Goal: Information Seeking & Learning: Find specific fact

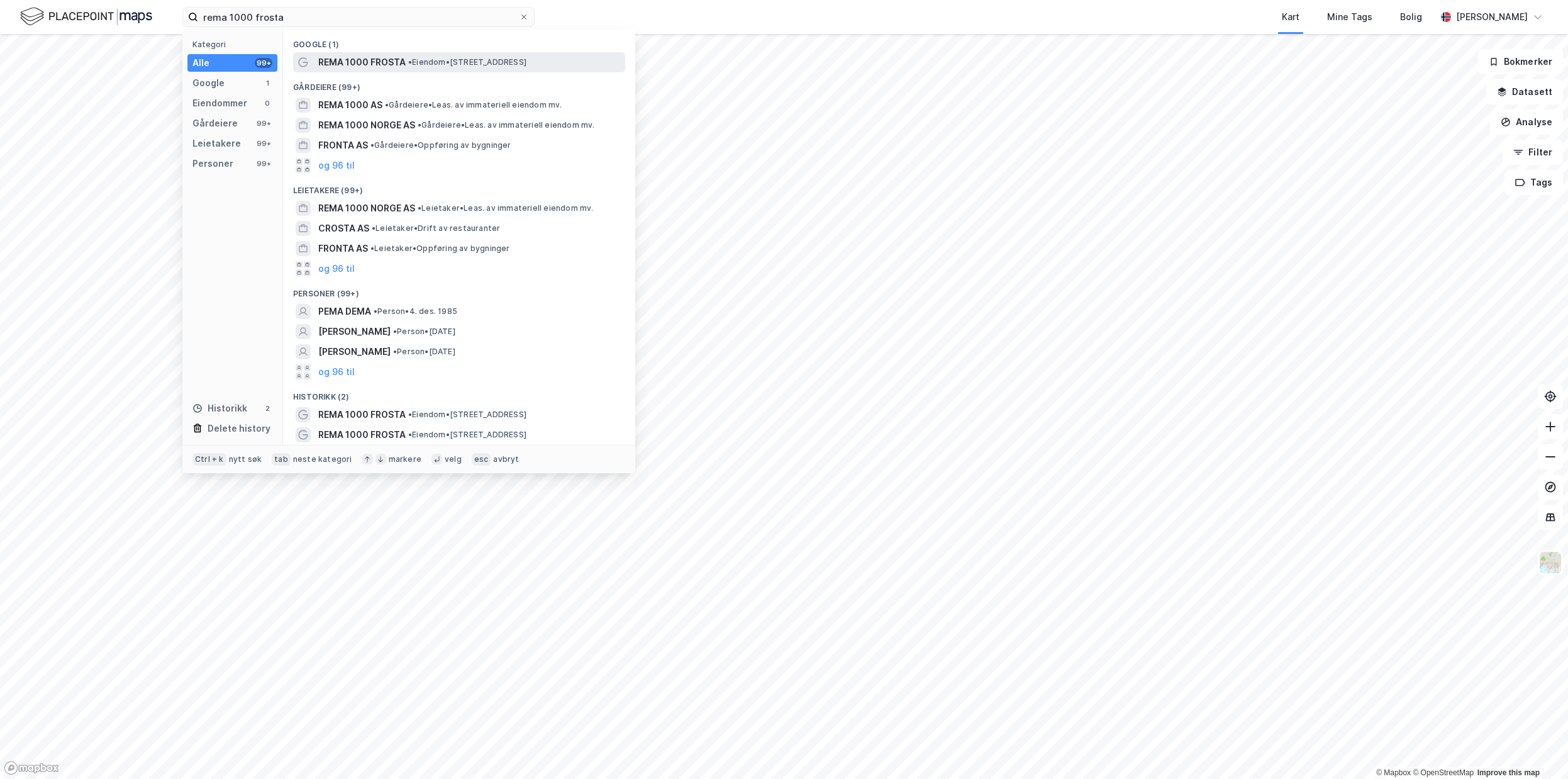
click at [370, 55] on span "REMA 1000 FROSTA" at bounding box center [362, 62] width 88 height 15
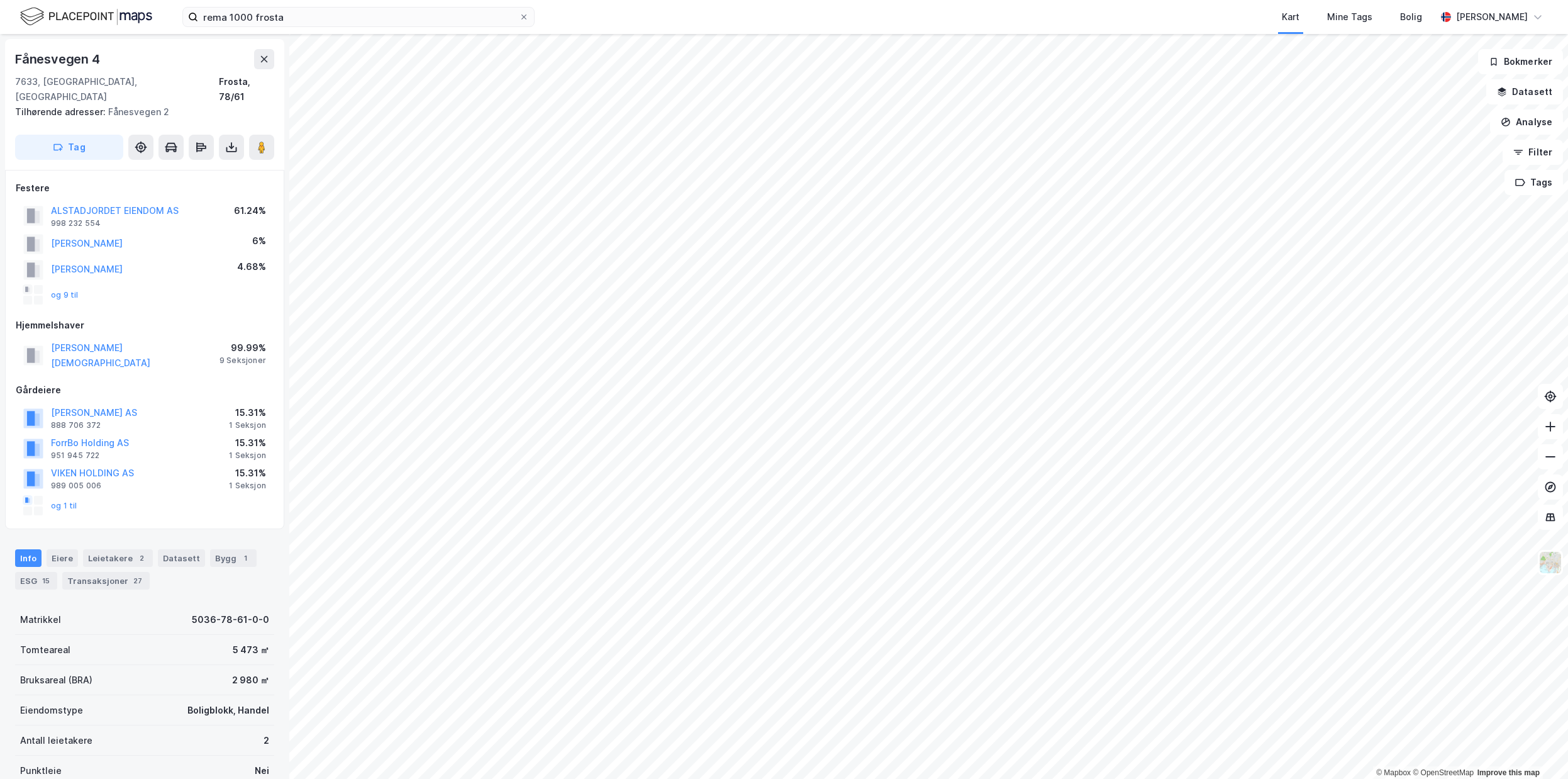
click at [129, 534] on div "Info [PERSON_NAME] 2 Datasett Bygg 1 ESG 15 Transaksjoner 27" at bounding box center [144, 564] width 289 height 61
click at [129, 549] on div "Leietakere 2" at bounding box center [118, 558] width 70 height 18
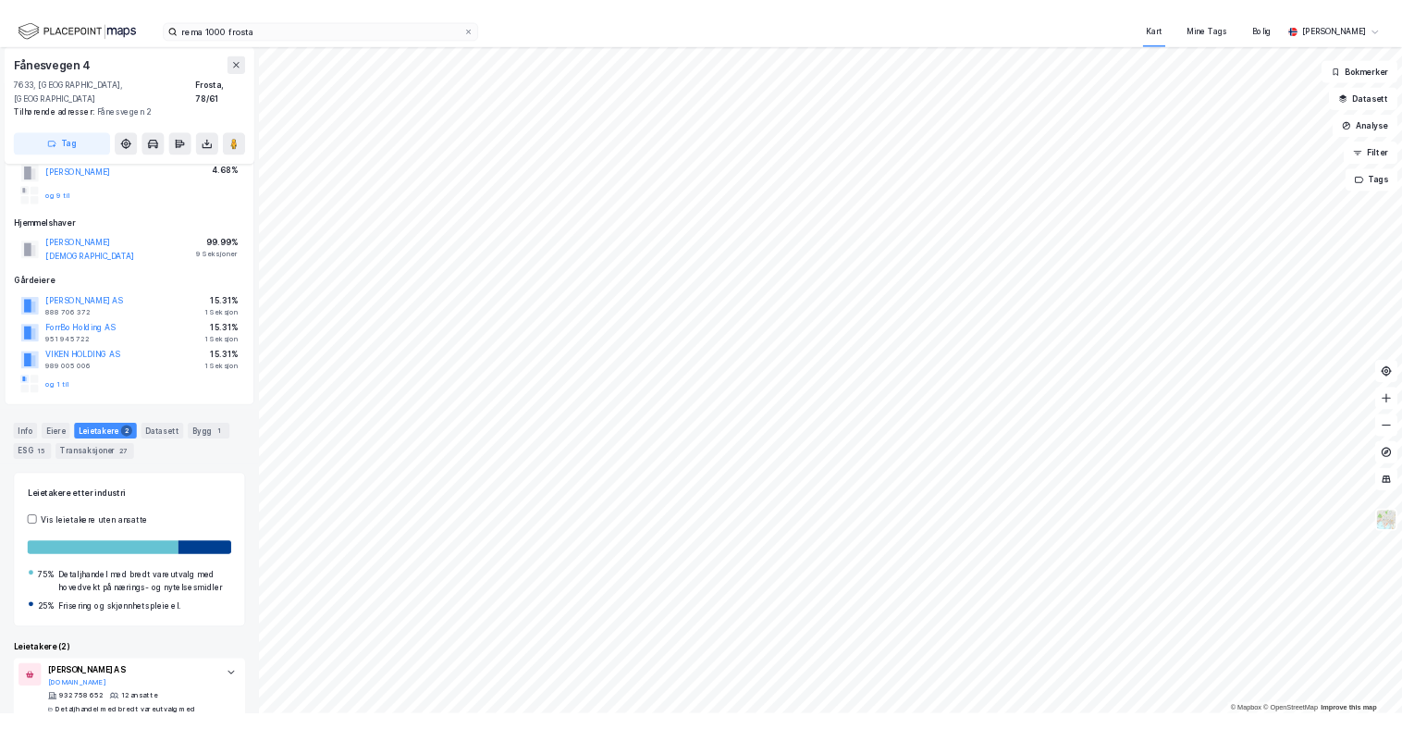
scroll to position [123, 0]
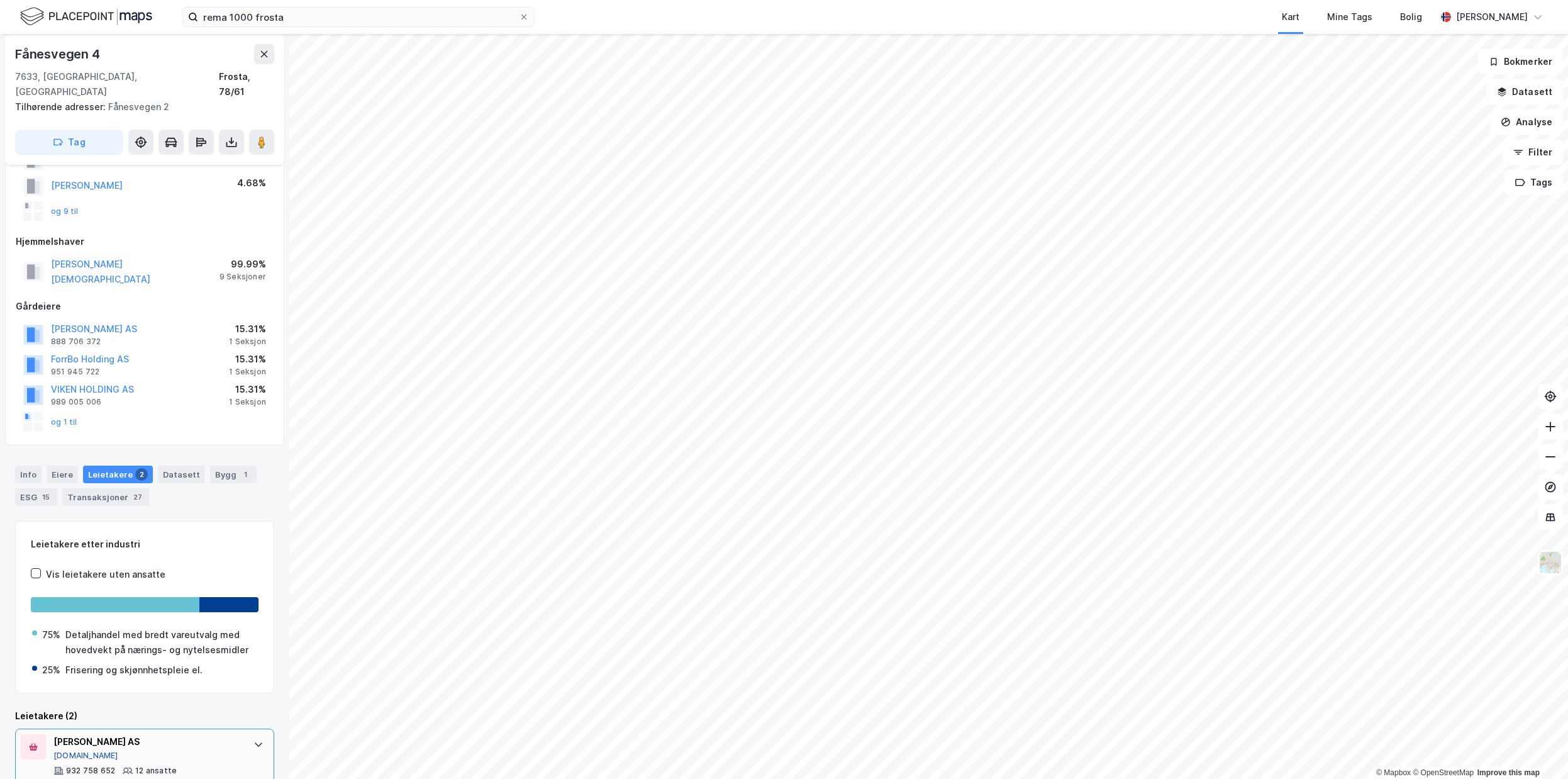
click at [74, 750] on button "[DOMAIN_NAME]" at bounding box center [86, 755] width 65 height 10
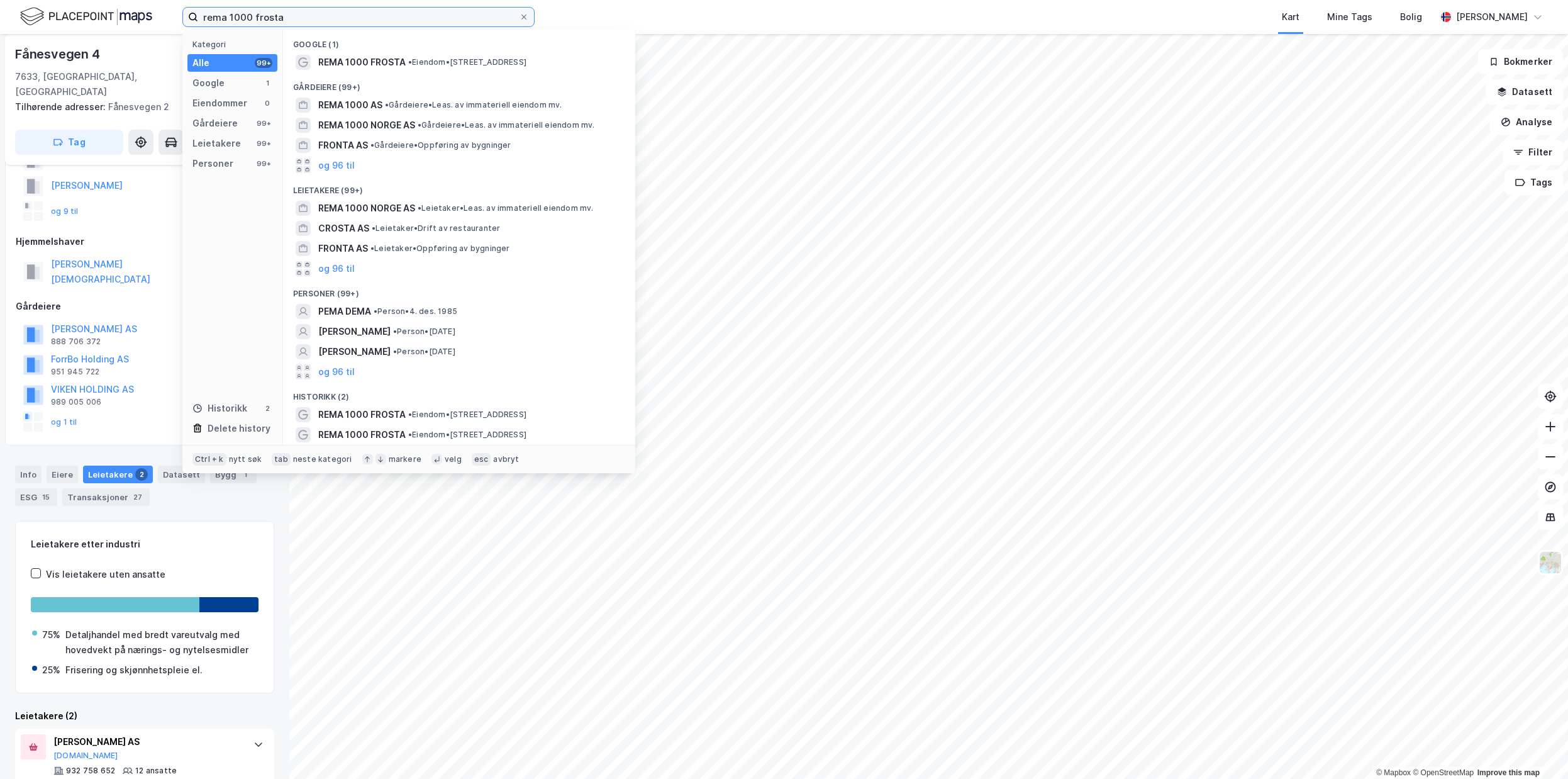
drag, startPoint x: 369, startPoint y: 15, endPoint x: -314, endPoint y: -8, distance: 683.4
click at [198, 7] on input "rema 1000 frosta" at bounding box center [358, 17] width 321 height 19
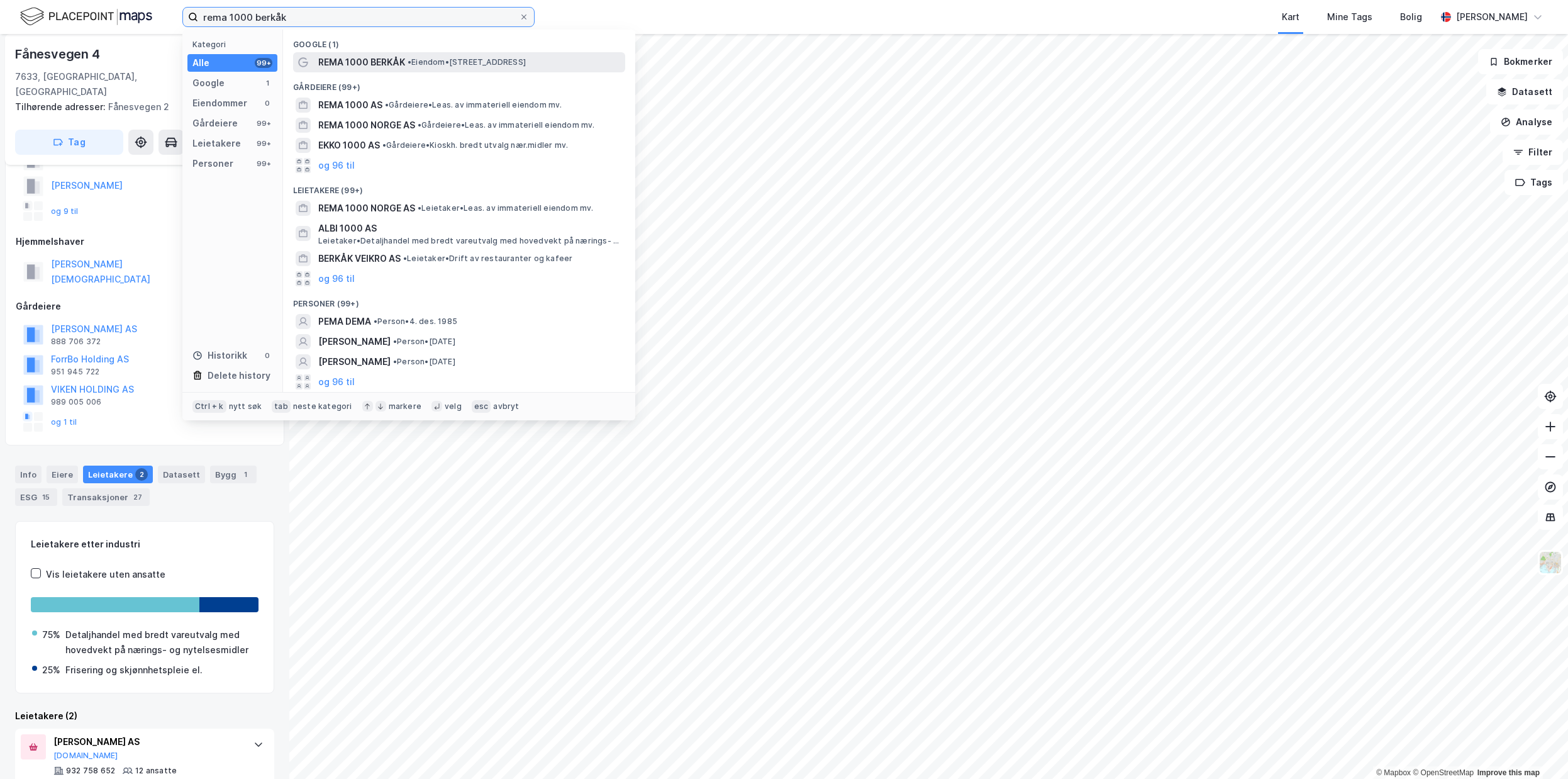
type input "rema 1000 berkåk"
click at [422, 63] on span "• Eiendom • [STREET_ADDRESS]" at bounding box center [467, 62] width 118 height 10
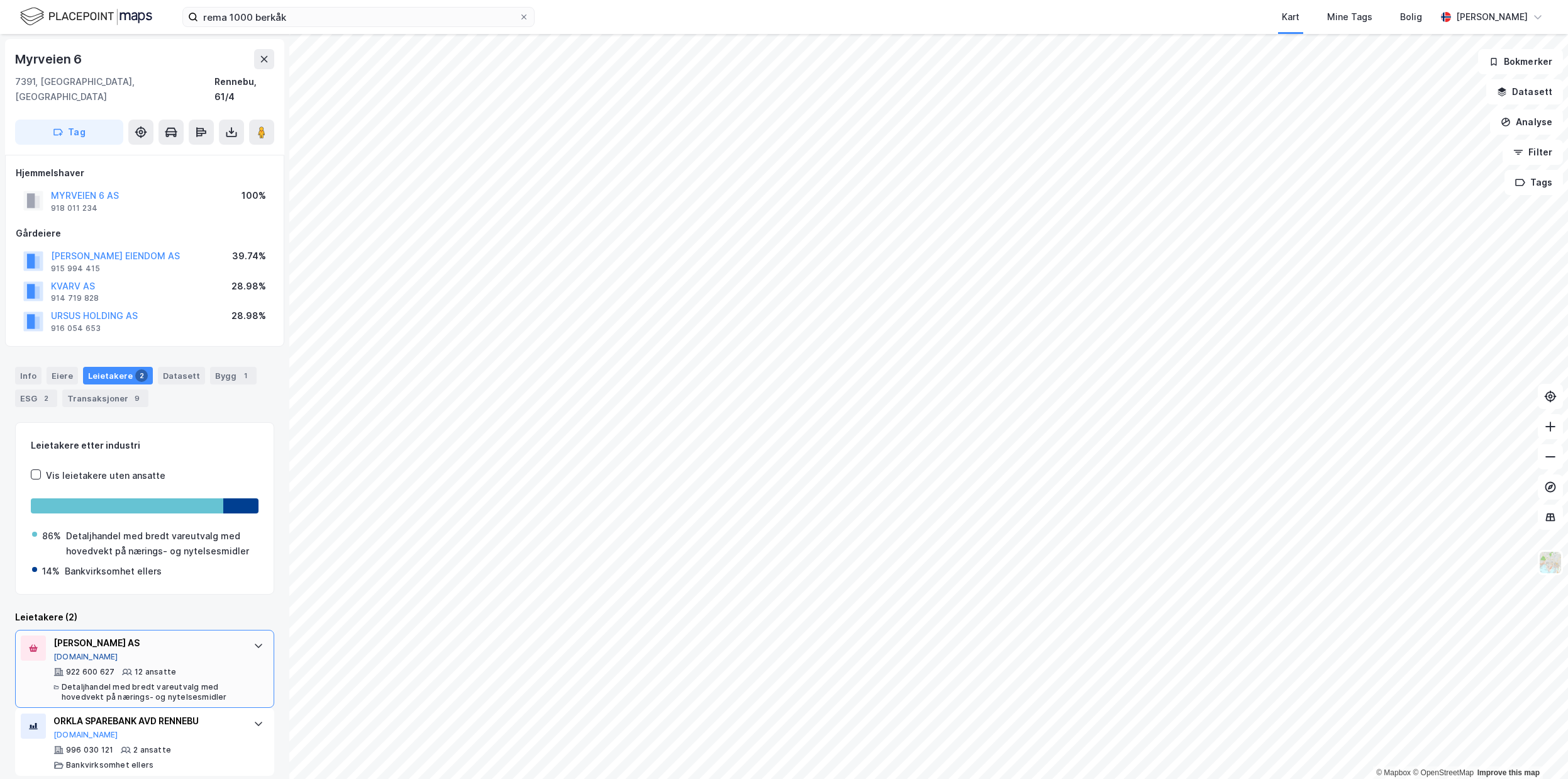
click at [69, 652] on button "[DOMAIN_NAME]" at bounding box center [86, 657] width 65 height 10
